Goal: Communication & Community: Share content

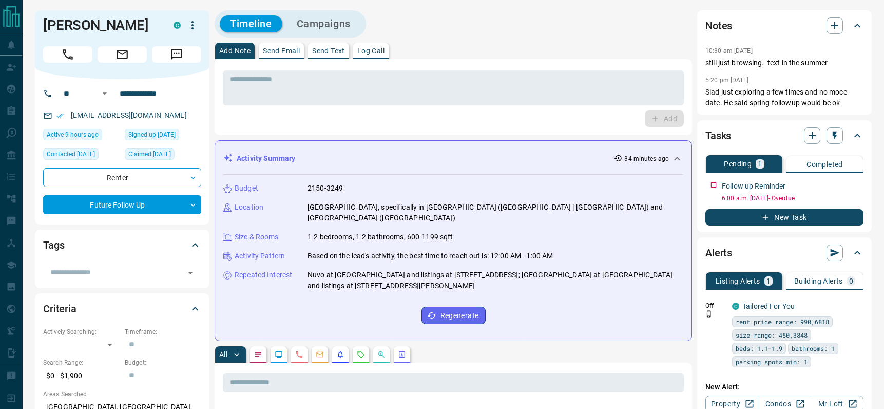
click at [330, 49] on p "Send Text" at bounding box center [328, 50] width 33 height 7
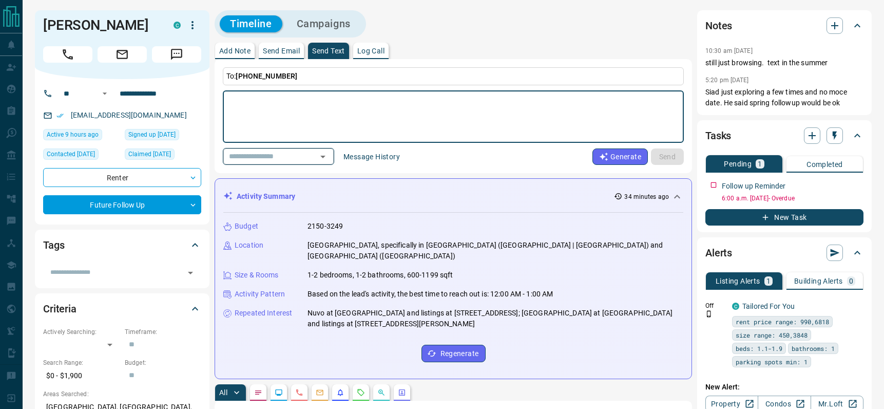
click at [328, 155] on icon "Open" at bounding box center [323, 156] width 12 height 12
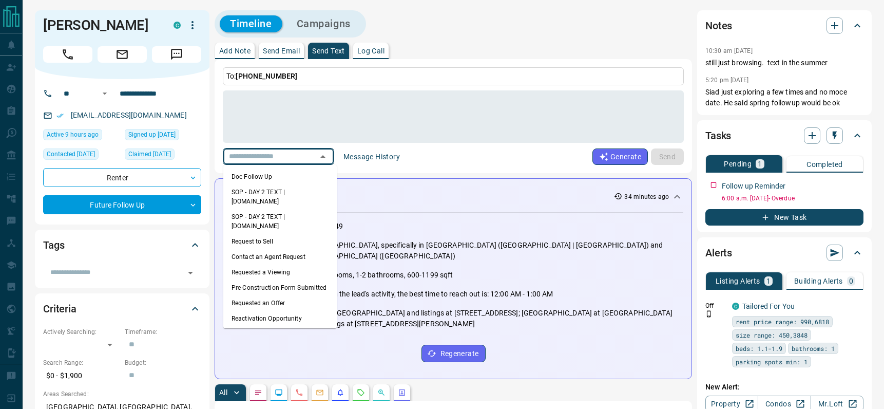
click at [279, 56] on button "Send Email" at bounding box center [281, 51] width 45 height 16
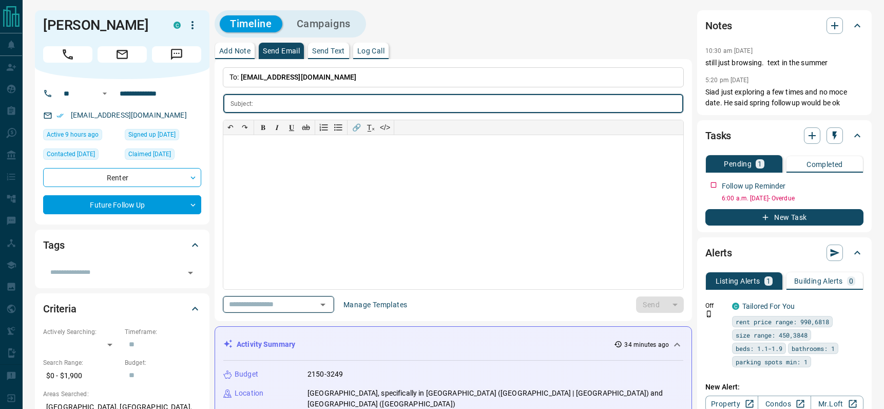
drag, startPoint x: 332, startPoint y: 298, endPoint x: 326, endPoint y: 302, distance: 7.8
click at [331, 299] on div "​" at bounding box center [278, 304] width 111 height 17
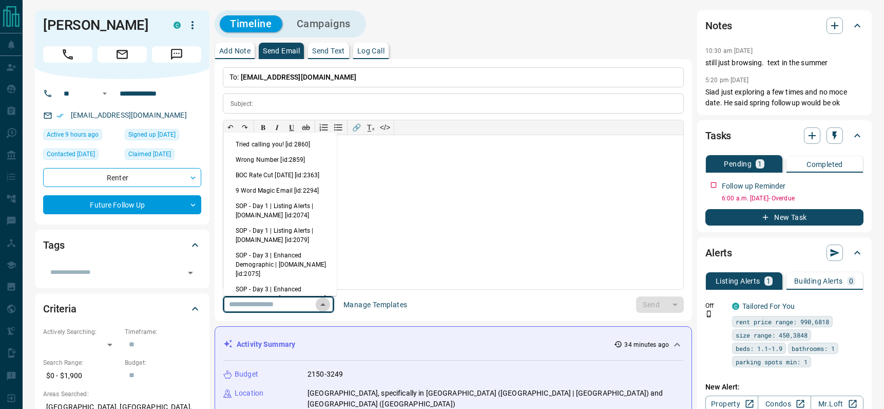
click at [325, 304] on icon "Close" at bounding box center [322, 304] width 5 height 3
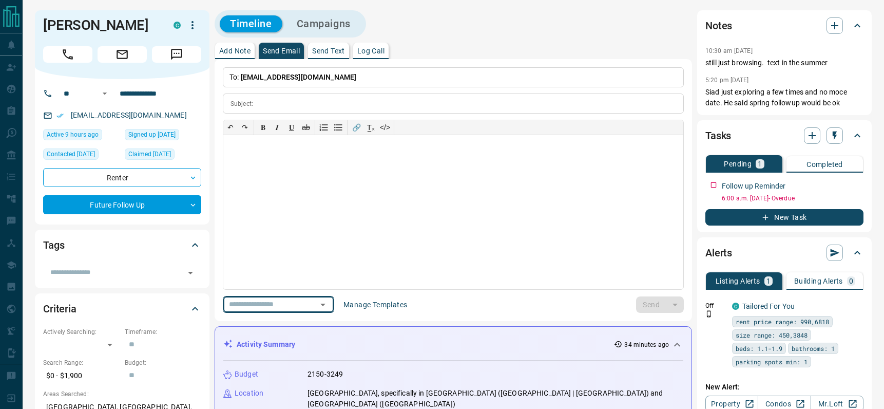
click at [327, 299] on icon "Open" at bounding box center [323, 304] width 12 height 12
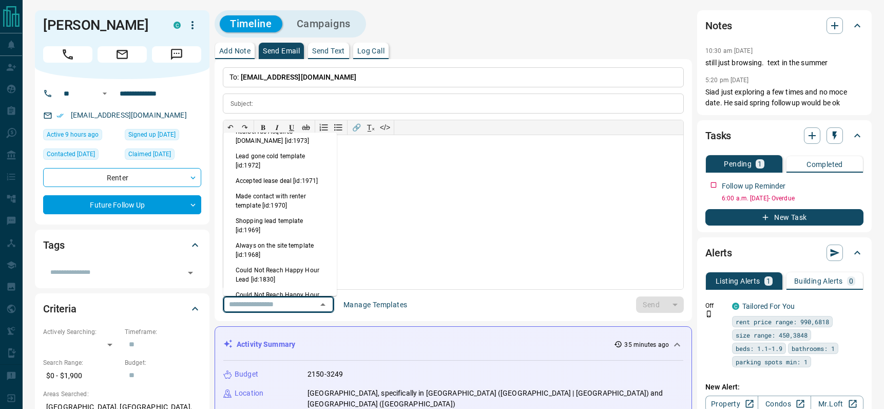
scroll to position [372, 0]
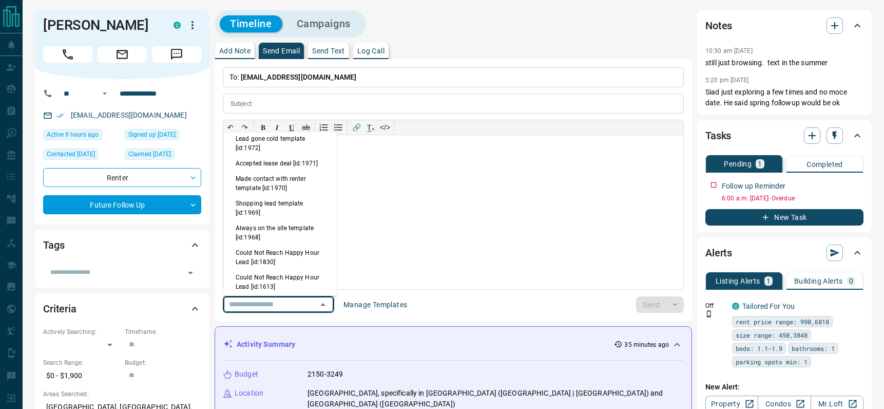
click at [279, 240] on li "Always on the site template [id:1968]" at bounding box center [279, 232] width 113 height 25
type input "**********"
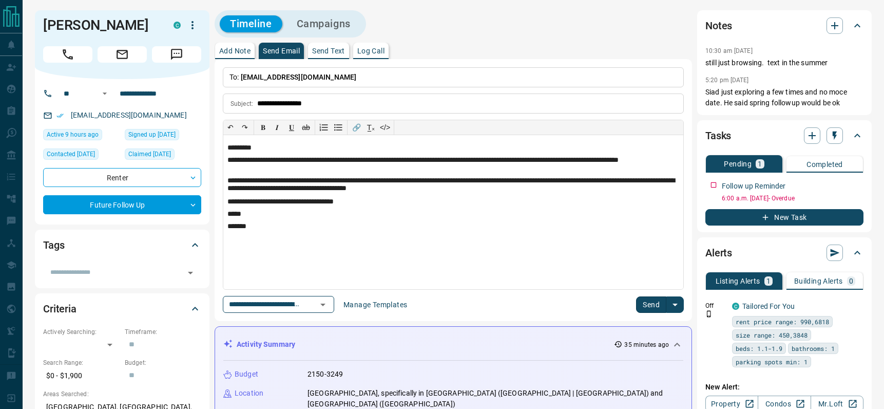
click at [655, 302] on button "Send" at bounding box center [651, 304] width 30 height 16
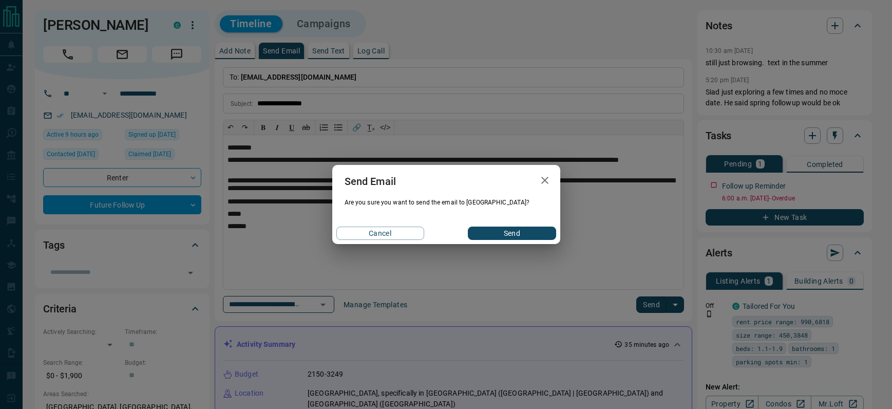
click at [517, 231] on button "Send" at bounding box center [512, 232] width 88 height 13
